Goal: Navigation & Orientation: Go to known website

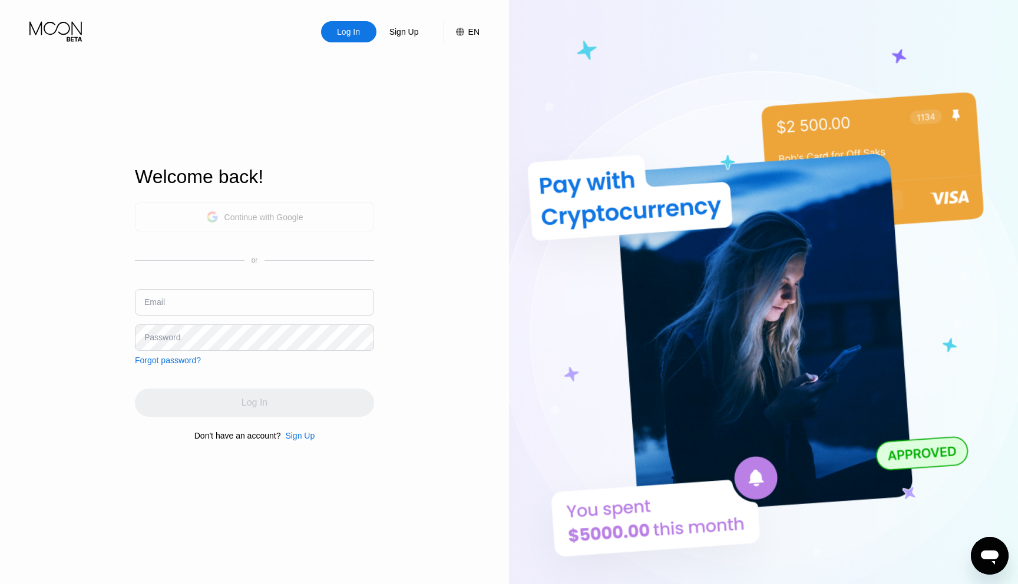
click at [316, 206] on div "Continue with Google" at bounding box center [254, 217] width 239 height 29
